Goal: Task Accomplishment & Management: Manage account settings

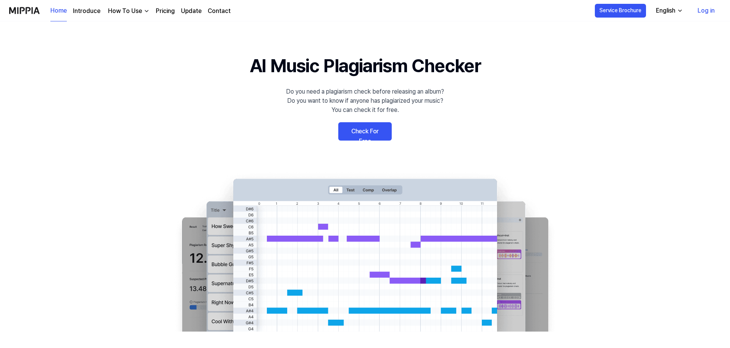
click at [372, 133] on link "Check For Free" at bounding box center [364, 131] width 53 height 18
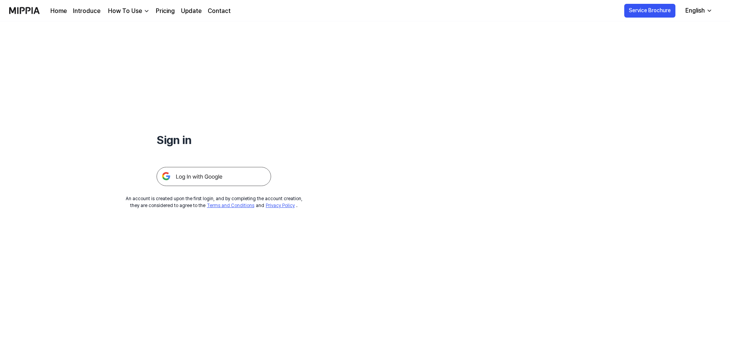
click at [221, 176] on img at bounding box center [213, 176] width 114 height 19
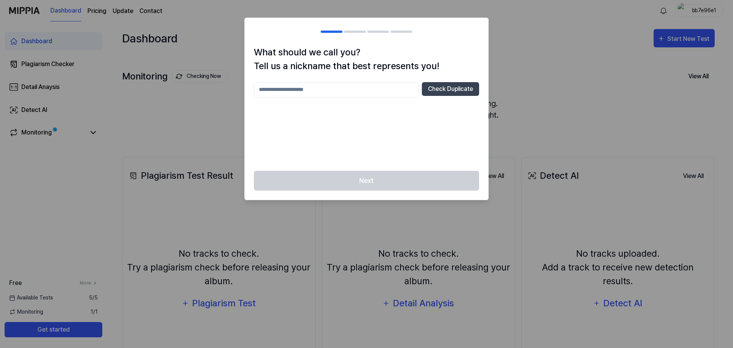
click at [315, 84] on input "text" at bounding box center [336, 89] width 165 height 15
type input "********"
click at [447, 88] on button "Check Duplicate" at bounding box center [450, 89] width 57 height 14
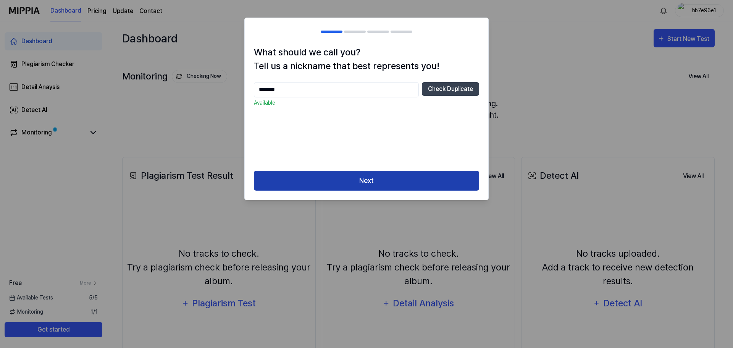
click at [379, 183] on button "Next" at bounding box center [366, 181] width 225 height 20
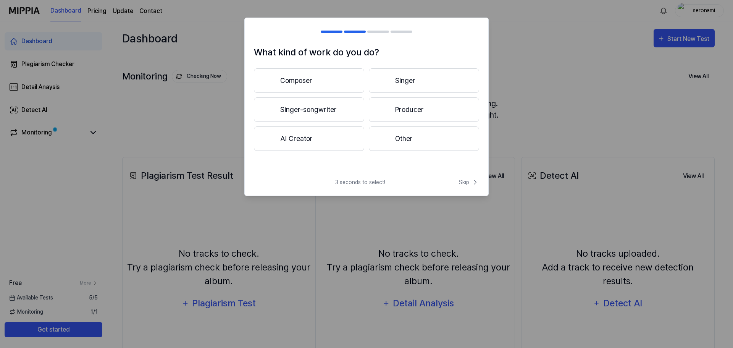
click at [411, 106] on button "Producer" at bounding box center [424, 109] width 110 height 24
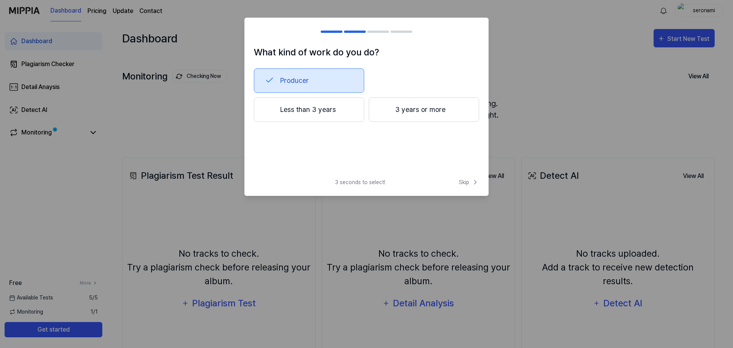
click at [292, 113] on button "Less than 3 years" at bounding box center [309, 109] width 110 height 24
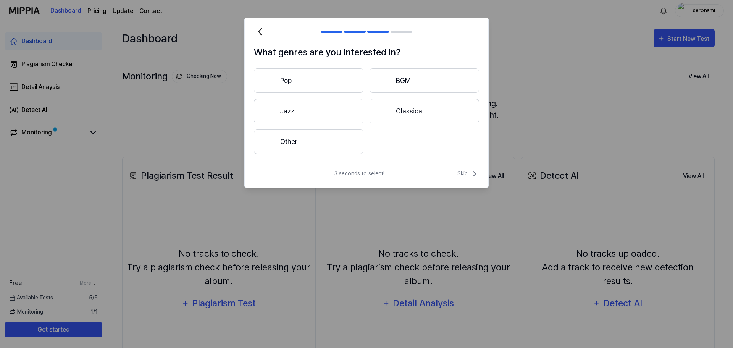
click at [466, 174] on span "Skip" at bounding box center [468, 173] width 22 height 9
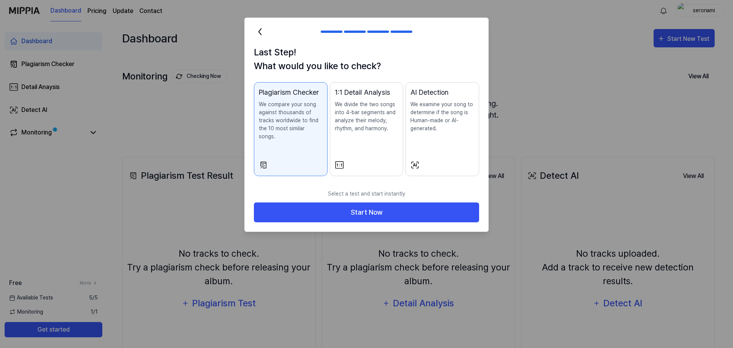
click at [454, 125] on p "We examine your song to determine if the song is Human-made or AI-generated." at bounding box center [442, 116] width 64 height 32
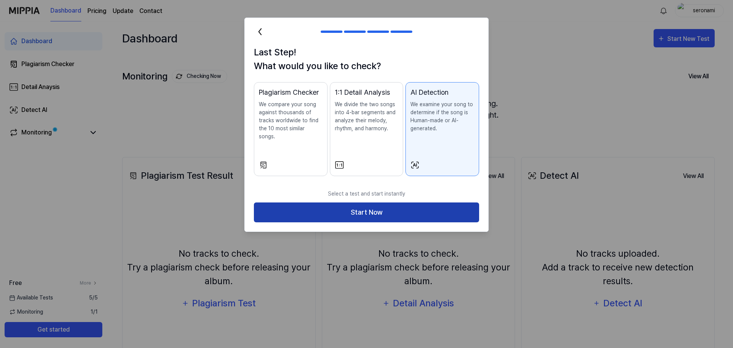
click at [406, 204] on button "Start Now" at bounding box center [366, 212] width 225 height 20
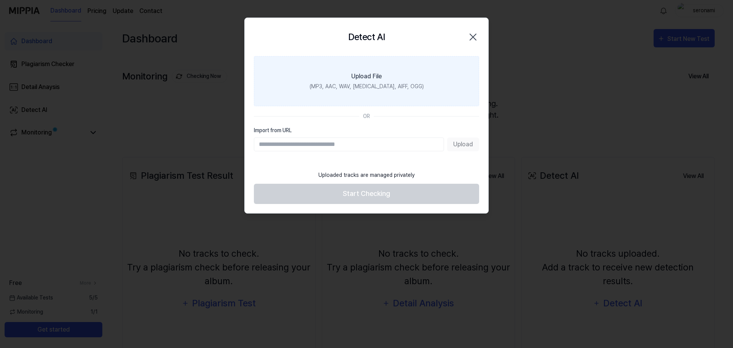
click at [367, 79] on div "Upload File" at bounding box center [366, 76] width 31 height 9
click at [0, 0] on input "Upload File (MP3, AAC, WAV, [MEDICAL_DATA], AIFF, OGG)" at bounding box center [0, 0] width 0 height 0
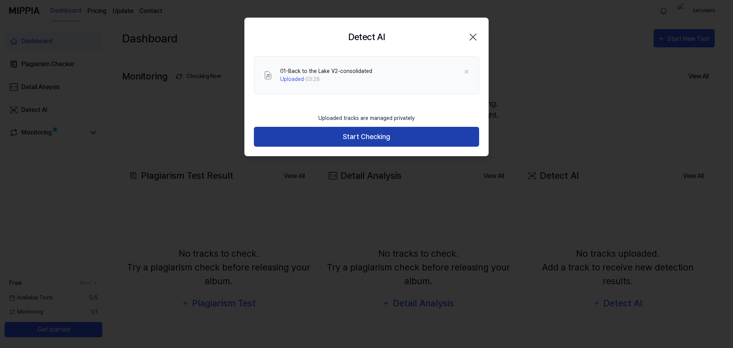
click at [366, 136] on button "Start Checking" at bounding box center [366, 137] width 225 height 20
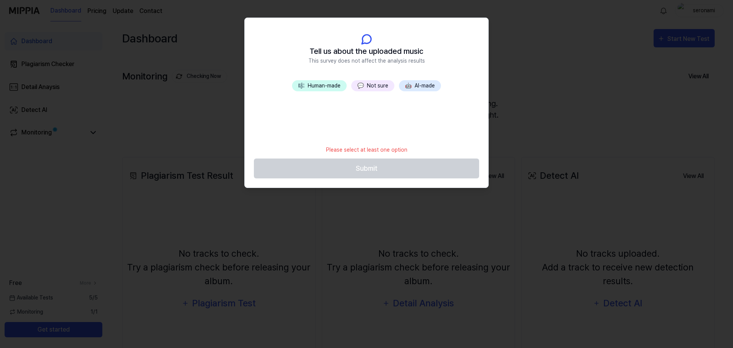
click at [373, 83] on button "💬 Not sure" at bounding box center [372, 85] width 43 height 11
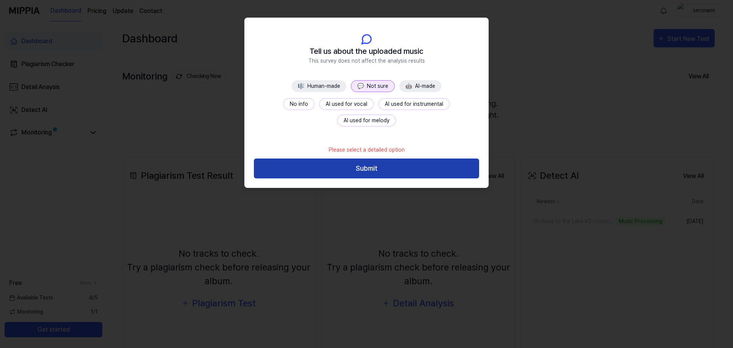
click at [371, 170] on button "Submit" at bounding box center [366, 168] width 225 height 20
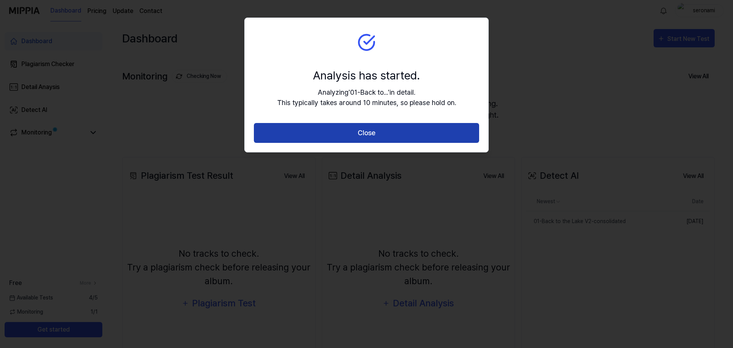
click at [379, 137] on button "Close" at bounding box center [366, 133] width 225 height 20
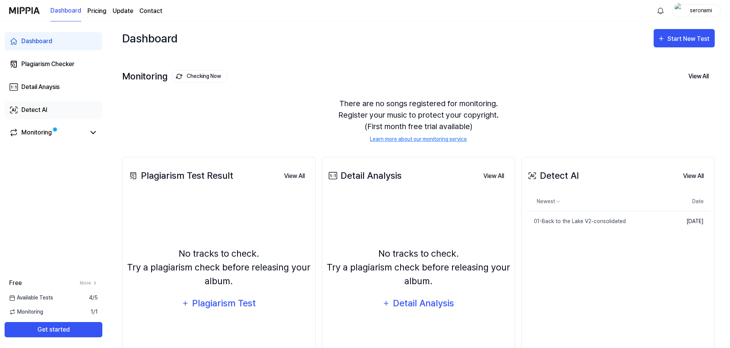
click at [37, 109] on div "Detect AI" at bounding box center [34, 109] width 26 height 9
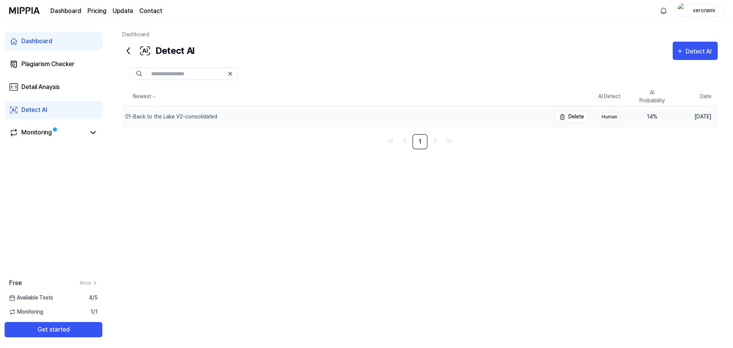
click at [170, 116] on div "01-Back to the Lake V2-consolidated" at bounding box center [171, 117] width 92 height 8
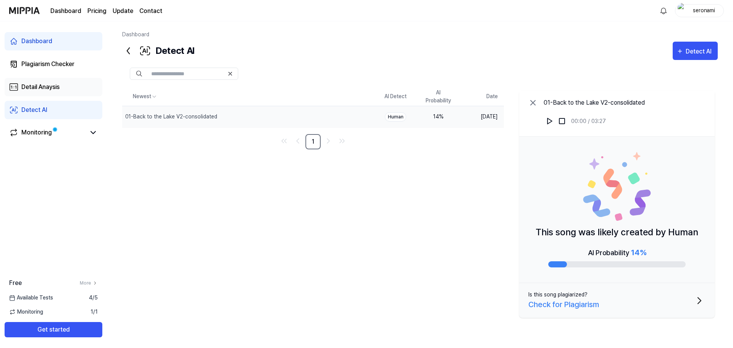
click at [42, 87] on div "Detail Anaysis" at bounding box center [40, 86] width 38 height 9
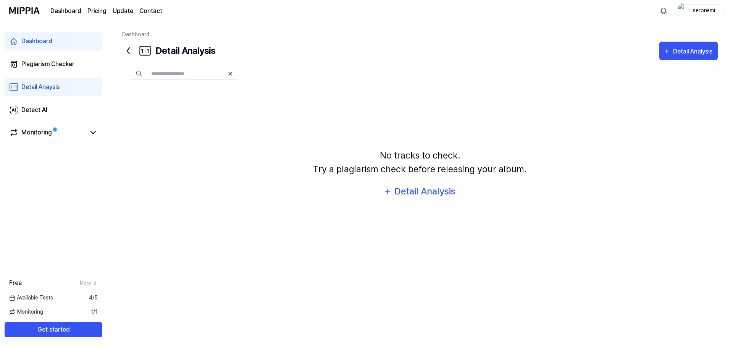
click at [32, 36] on link "Dashboard" at bounding box center [54, 41] width 98 height 18
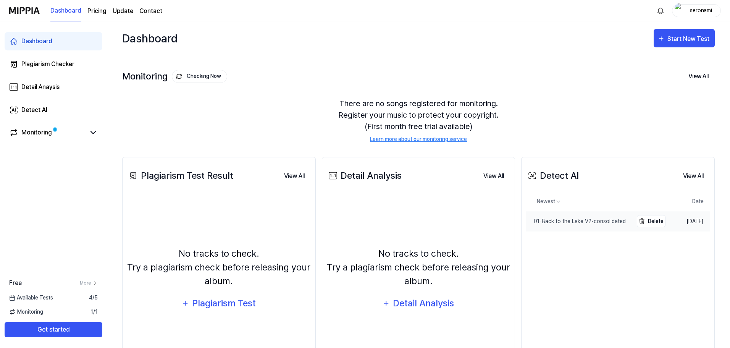
click at [581, 224] on div "01-Back to the Lake V2-consolidated" at bounding box center [576, 221] width 100 height 8
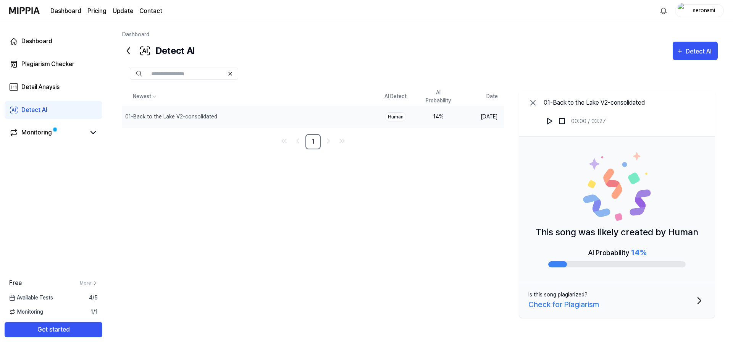
click at [623, 251] on div "AI Probability 14 %" at bounding box center [617, 251] width 58 height 11
click at [639, 253] on span "14 %" at bounding box center [638, 252] width 15 height 9
click at [556, 265] on div at bounding box center [557, 264] width 19 height 6
click at [599, 234] on p "This song was likely created by Human" at bounding box center [616, 232] width 163 height 14
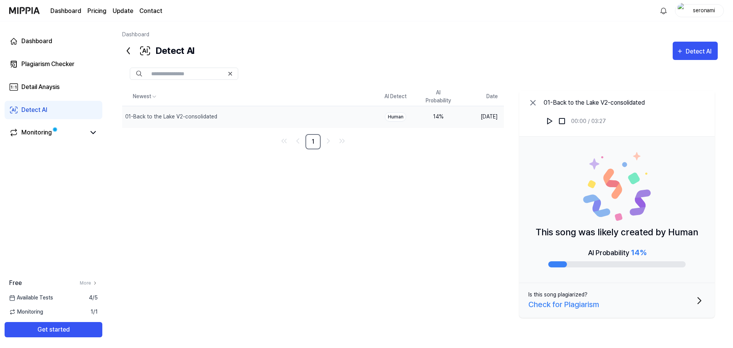
click at [622, 198] on img at bounding box center [616, 186] width 69 height 69
click at [704, 10] on div "seronami" at bounding box center [704, 10] width 30 height 8
click at [647, 56] on link "Account" at bounding box center [675, 57] width 88 height 8
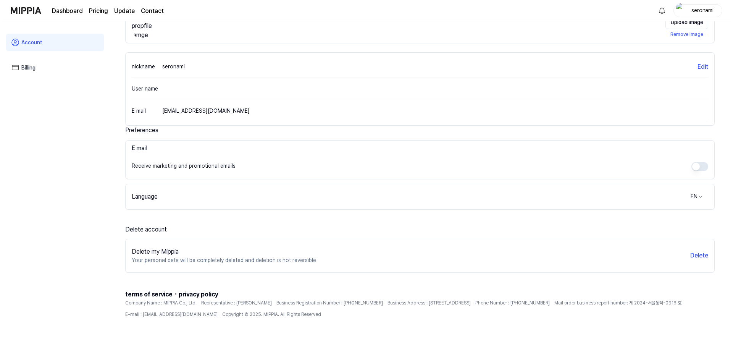
scroll to position [71, 0]
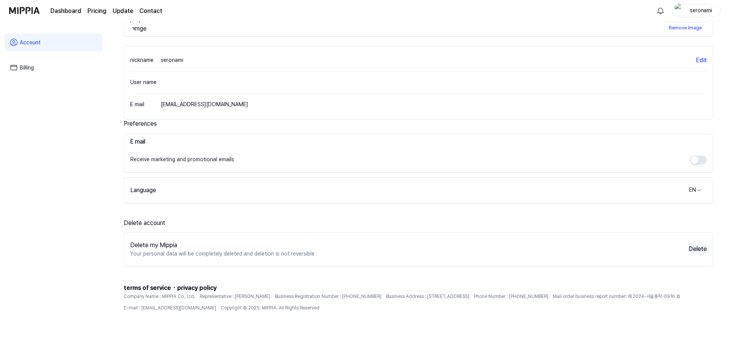
click at [696, 248] on button "Delete" at bounding box center [697, 248] width 18 height 9
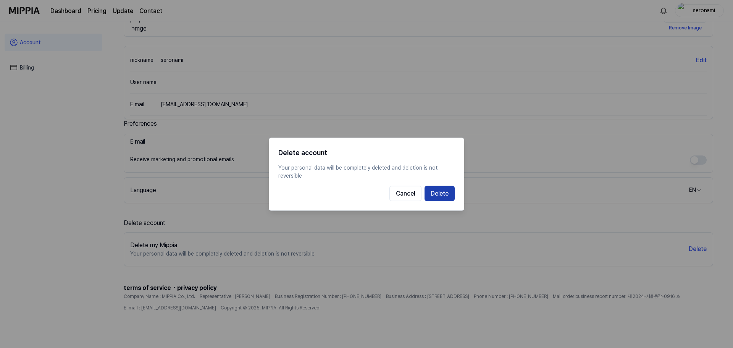
click at [446, 191] on button "Delete" at bounding box center [439, 192] width 30 height 15
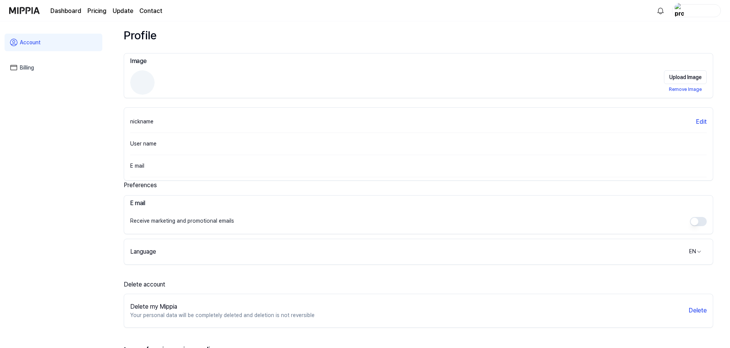
scroll to position [0, 0]
